Goal: Navigation & Orientation: Find specific page/section

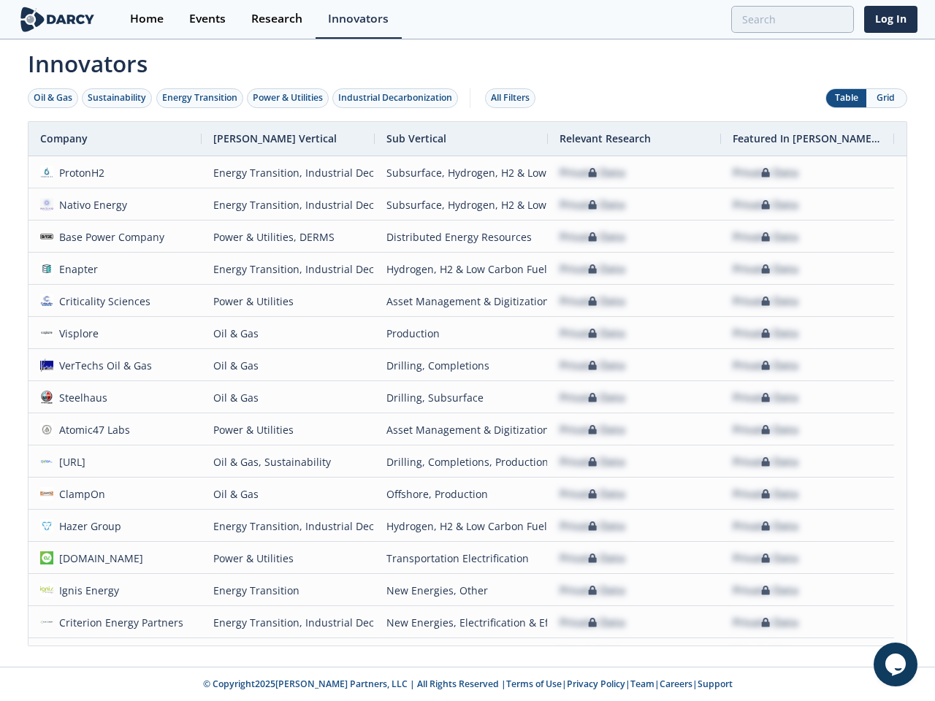
click at [53, 98] on div "Oil & Gas" at bounding box center [53, 97] width 39 height 13
click at [118, 98] on div "Sustainability" at bounding box center [117, 97] width 58 height 13
click at [200, 98] on div "Energy Transition" at bounding box center [199, 97] width 75 height 13
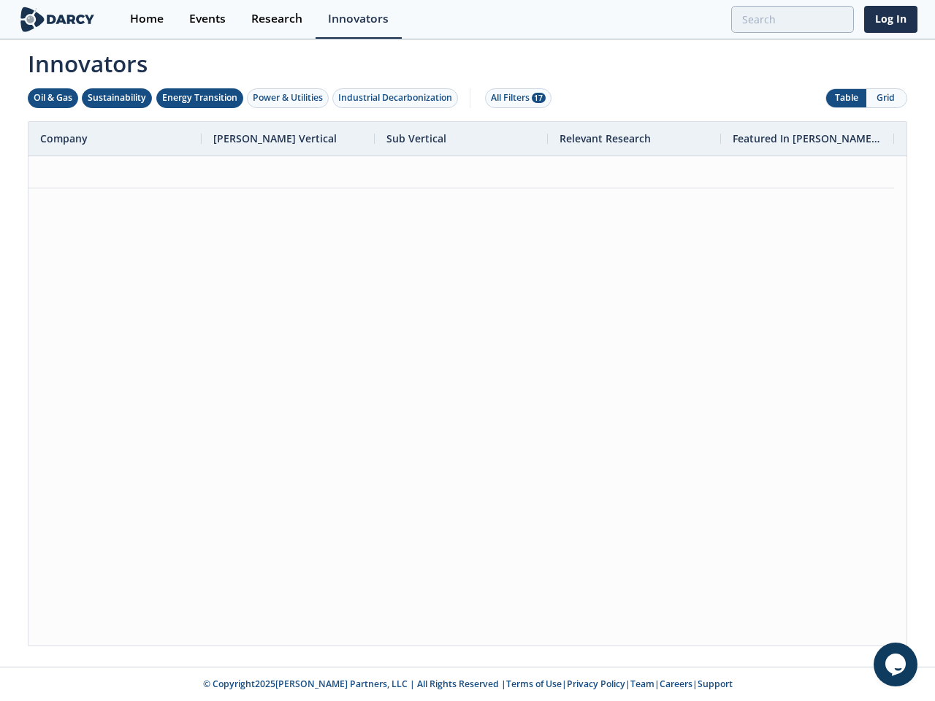
click at [289, 98] on div "Power & Utilities" at bounding box center [288, 97] width 70 height 13
click at [398, 98] on div "Industrial Decarbonization" at bounding box center [395, 97] width 114 height 13
click at [514, 98] on div "All Filters 28" at bounding box center [518, 97] width 55 height 13
